Goal: Task Accomplishment & Management: Manage account settings

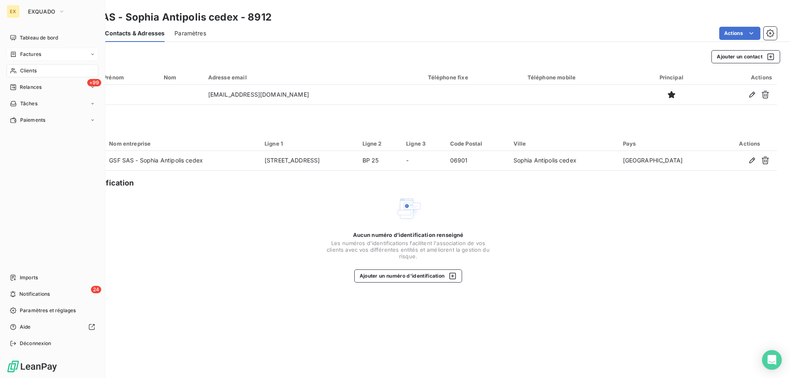
click at [14, 56] on icon at bounding box center [13, 54] width 7 height 7
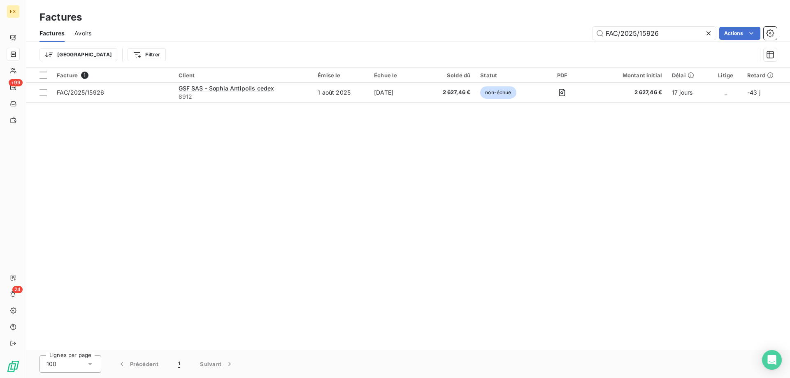
drag, startPoint x: 666, startPoint y: 35, endPoint x: 474, endPoint y: 38, distance: 192.5
click at [474, 38] on div "FAC/2025/15926 Actions" at bounding box center [438, 33] width 675 height 13
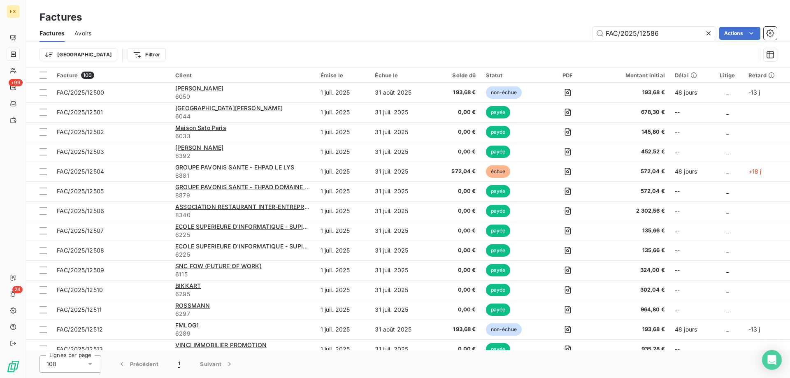
type input "FAC/2025/12586"
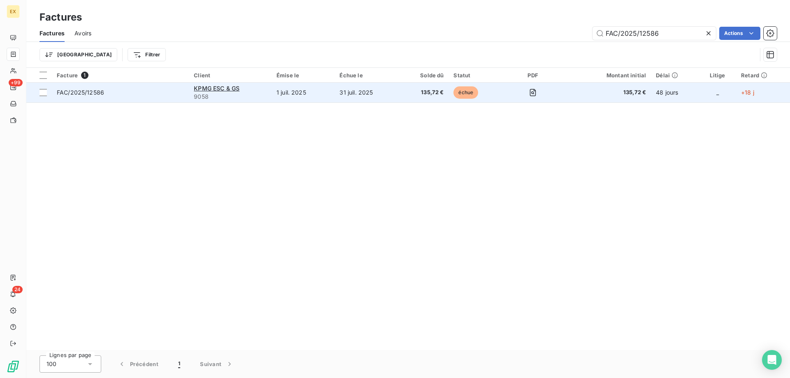
click at [87, 96] on div "FAC/2025/12586" at bounding box center [80, 92] width 47 height 8
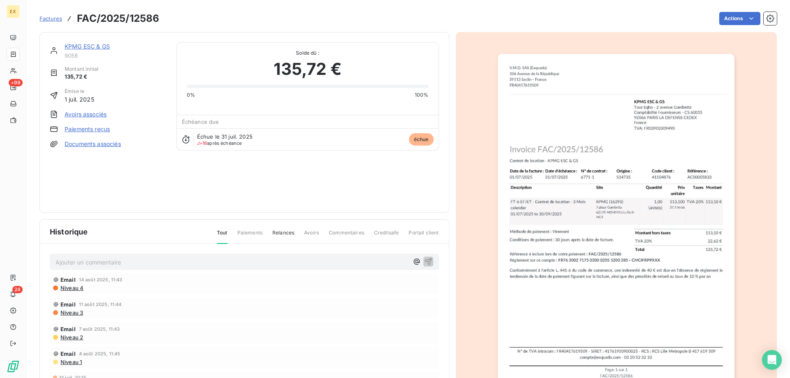
click at [78, 44] on link "KPMG ESC & GS" at bounding box center [87, 46] width 45 height 7
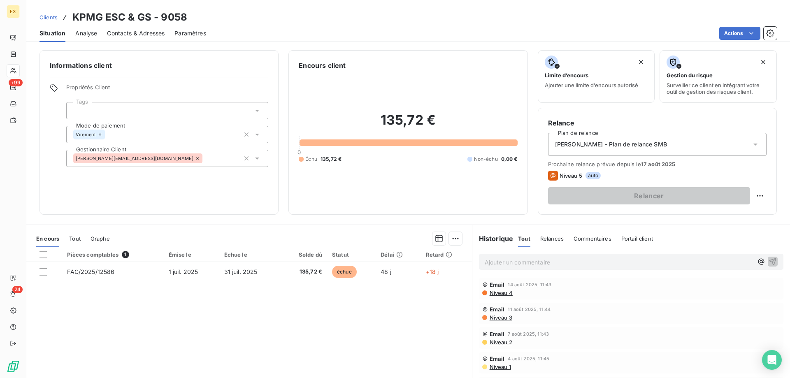
click at [133, 32] on span "Contacts & Adresses" at bounding box center [136, 33] width 58 height 8
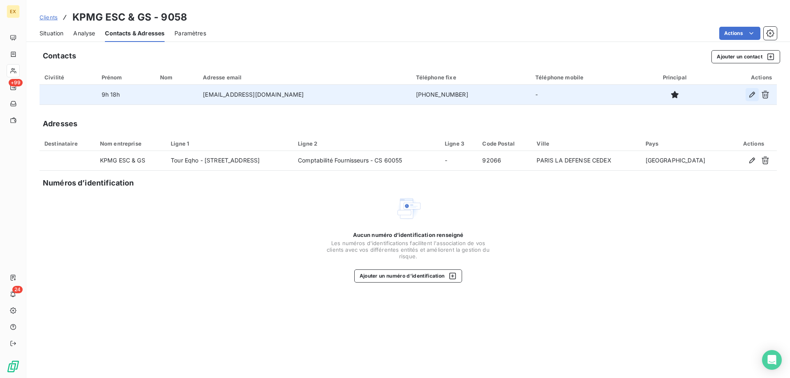
click at [752, 93] on icon "button" at bounding box center [752, 95] width 6 height 6
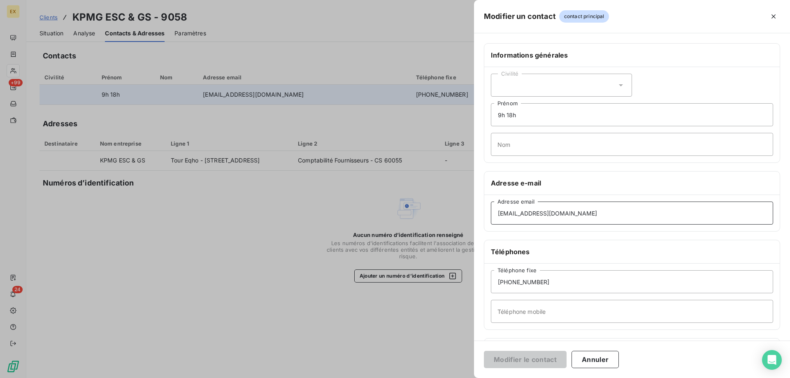
drag, startPoint x: 589, startPoint y: 215, endPoint x: 466, endPoint y: 220, distance: 123.5
click at [466, 378] on div "Modifier un contact contact principal Informations générales Civilité 9h 18h Pr…" at bounding box center [395, 378] width 790 height 0
paste input "-comptabilite-fournisseurs@rydge"
type input "[EMAIL_ADDRESS][DOMAIN_NAME]"
click at [522, 364] on button "Modifier le contact" at bounding box center [525, 359] width 83 height 17
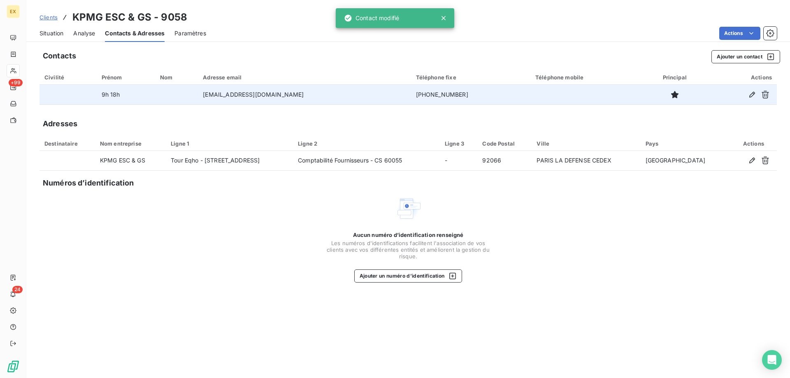
click at [55, 35] on span "Situation" at bounding box center [51, 33] width 24 height 8
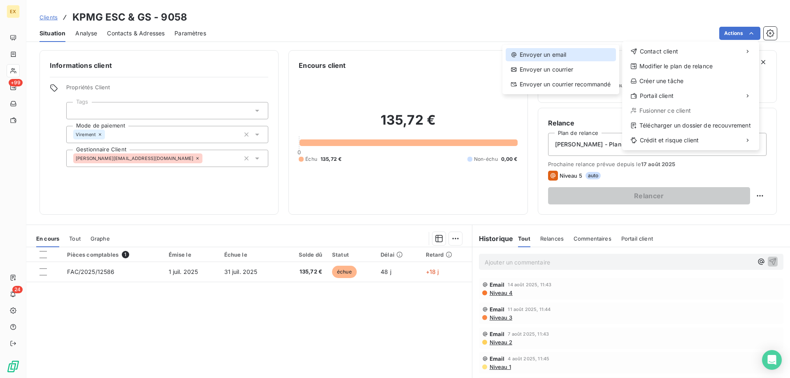
click at [567, 57] on div "Envoyer un email" at bounding box center [560, 54] width 110 height 13
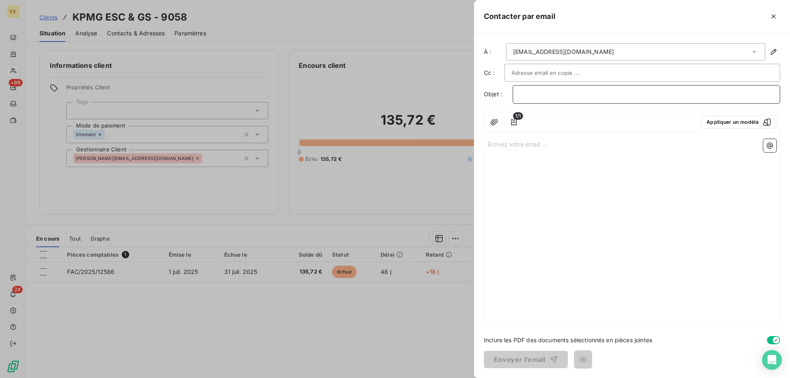
click at [533, 90] on p "﻿" at bounding box center [645, 94] width 253 height 9
click at [499, 144] on p "Écrivez votre email ... ﻿" at bounding box center [631, 143] width 289 height 9
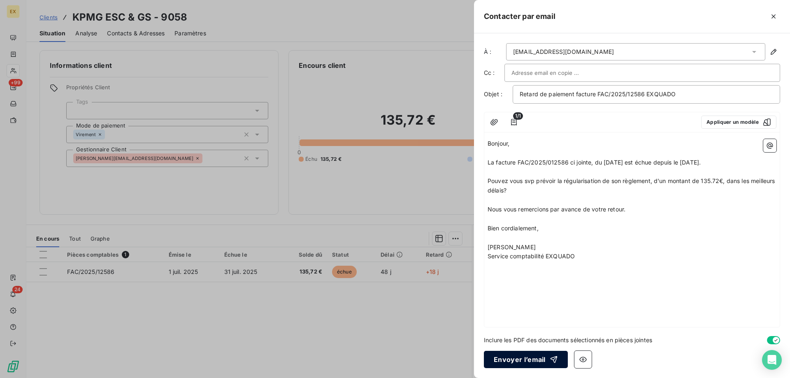
click at [515, 359] on button "Envoyer l’email" at bounding box center [526, 359] width 84 height 17
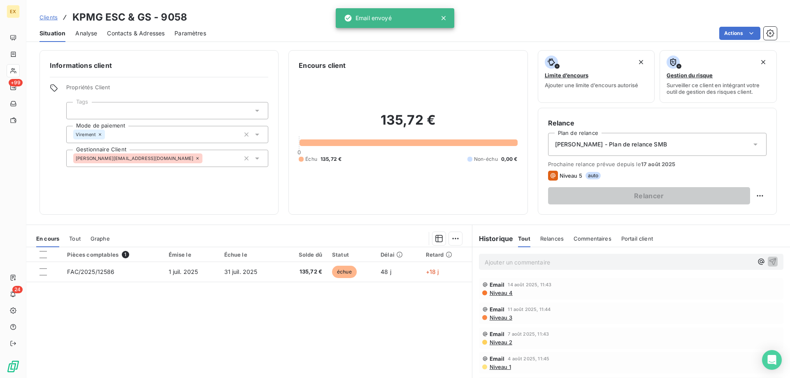
click at [52, 14] on span "Clients" at bounding box center [48, 17] width 18 height 7
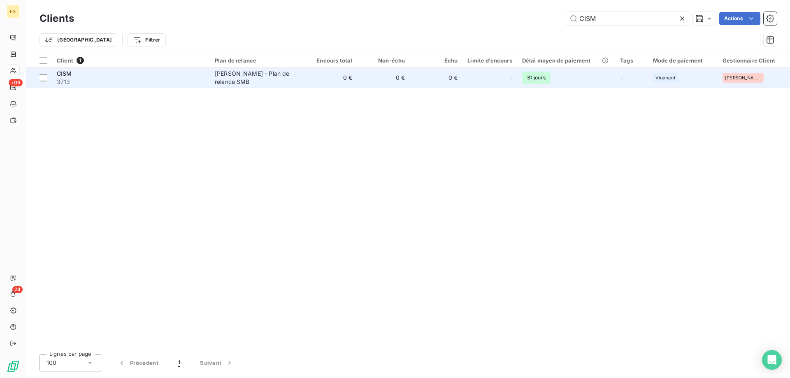
type input "CISM"
click at [147, 77] on div "CISM" at bounding box center [131, 74] width 148 height 8
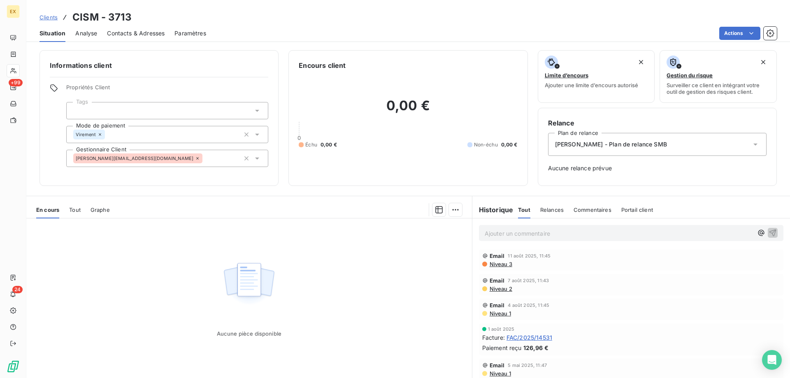
click at [142, 32] on span "Contacts & Adresses" at bounding box center [136, 33] width 58 height 8
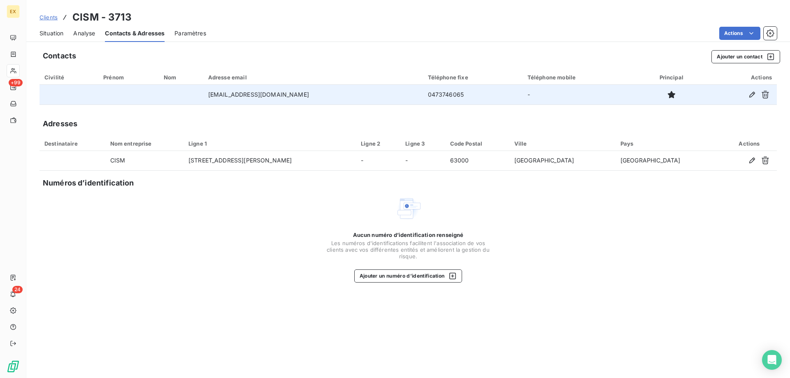
click at [332, 99] on td "[EMAIL_ADDRESS][DOMAIN_NAME]" at bounding box center [313, 95] width 220 height 20
click at [752, 92] on icon "button" at bounding box center [752, 94] width 8 height 8
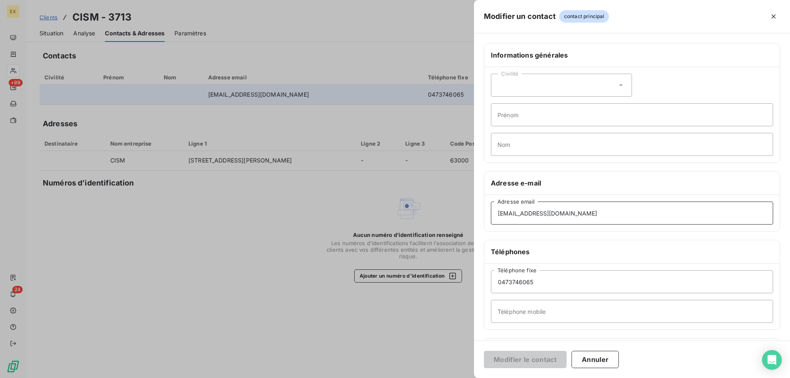
drag, startPoint x: 556, startPoint y: 216, endPoint x: 443, endPoint y: 217, distance: 113.1
click at [443, 378] on div "Modifier un contact contact principal Informations générales Civilité Prénom No…" at bounding box center [395, 378] width 790 height 0
paste input "contact"
type input "[EMAIL_ADDRESS][DOMAIN_NAME]"
click at [506, 360] on button "Modifier le contact" at bounding box center [525, 359] width 83 height 17
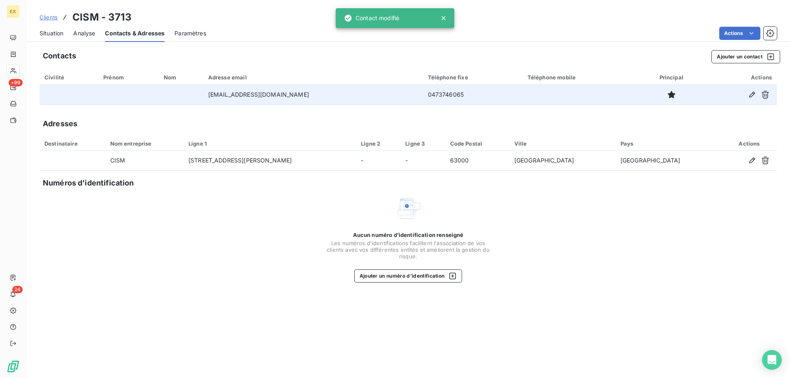
click at [44, 14] on span "Clients" at bounding box center [48, 17] width 18 height 7
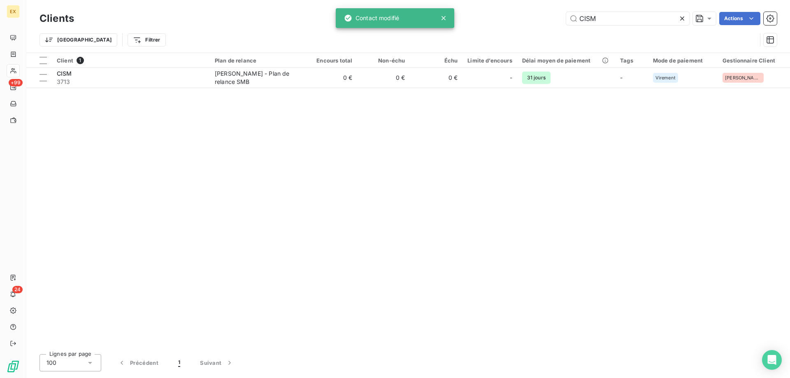
drag, startPoint x: 613, startPoint y: 22, endPoint x: 550, endPoint y: 26, distance: 63.5
click at [551, 26] on div "Clients CISM Actions" at bounding box center [407, 18] width 737 height 17
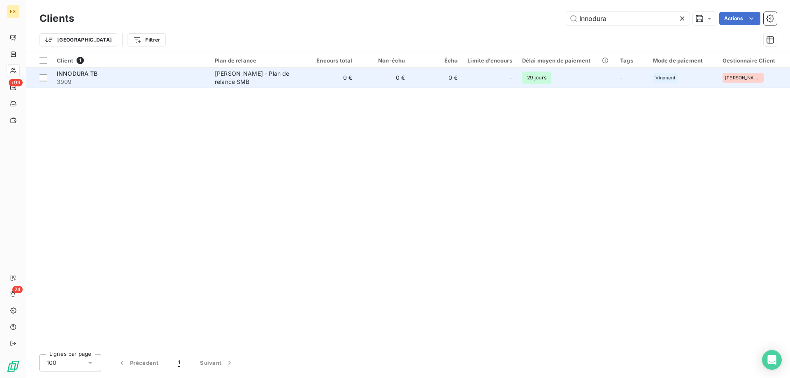
type input "Innodura"
click at [123, 81] on span "3909" at bounding box center [131, 82] width 148 height 8
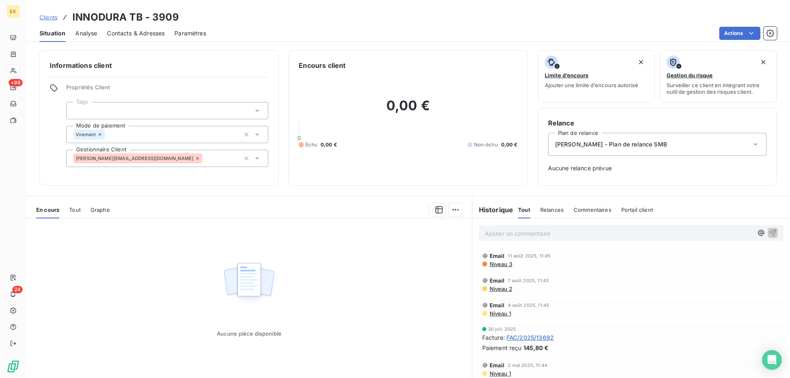
click at [139, 30] on span "Contacts & Adresses" at bounding box center [136, 33] width 58 height 8
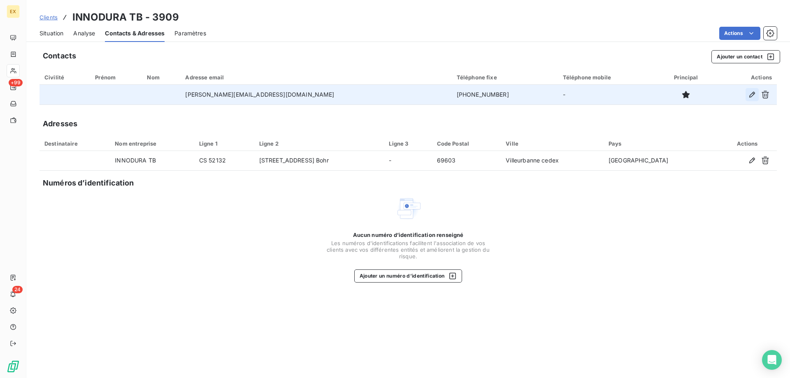
click at [750, 97] on icon "button" at bounding box center [752, 94] width 8 height 8
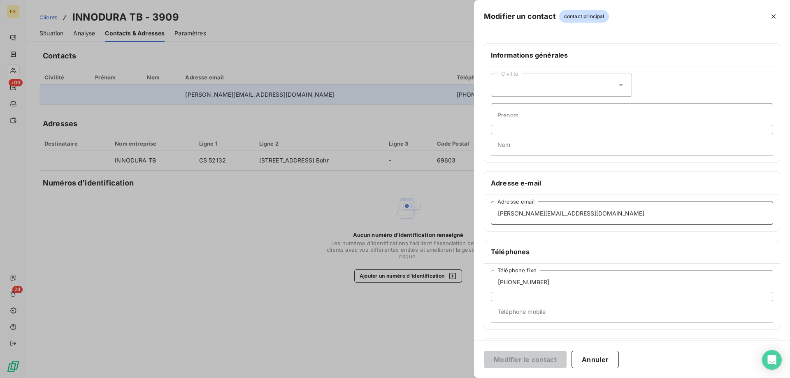
drag, startPoint x: 589, startPoint y: 214, endPoint x: 455, endPoint y: 209, distance: 133.7
click at [455, 378] on div "Modifier un contact contact principal Informations générales Civilité Prénom No…" at bounding box center [395, 378] width 790 height 0
paste input "f"
type input "[EMAIL_ADDRESS][DOMAIN_NAME]"
click at [522, 353] on button "Modifier le contact" at bounding box center [525, 359] width 83 height 17
